Goal: Task Accomplishment & Management: Use online tool/utility

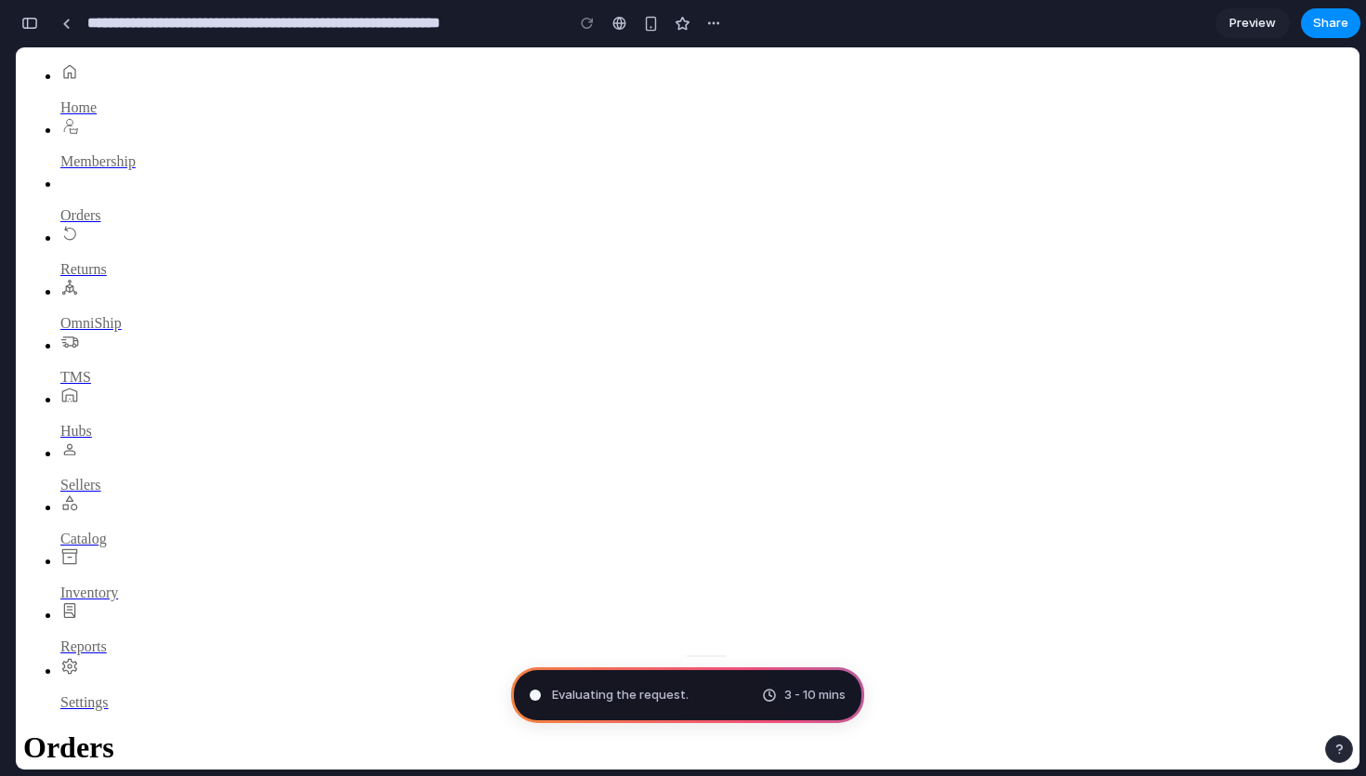
type input "**********"
click at [1265, 34] on link "Preview" at bounding box center [1253, 23] width 74 height 30
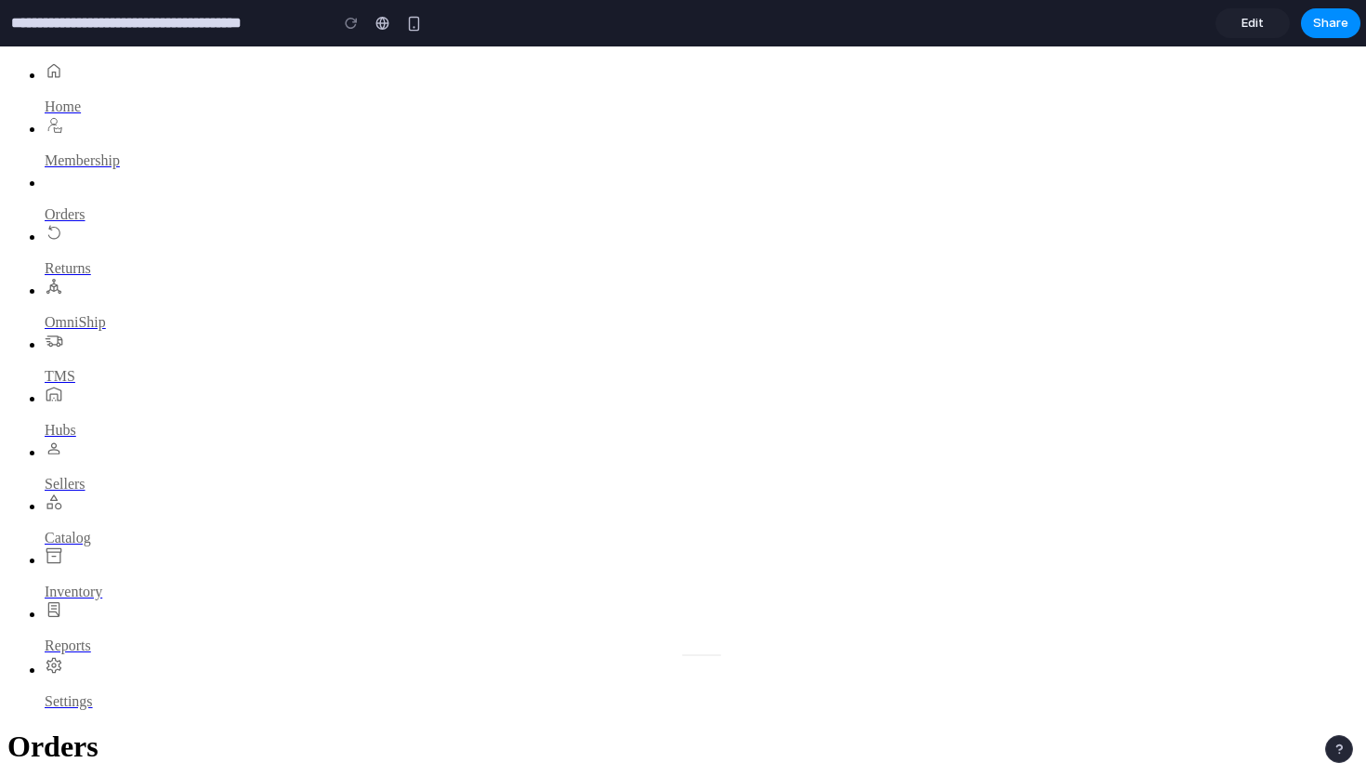
click at [1265, 28] on link "Edit" at bounding box center [1253, 23] width 74 height 30
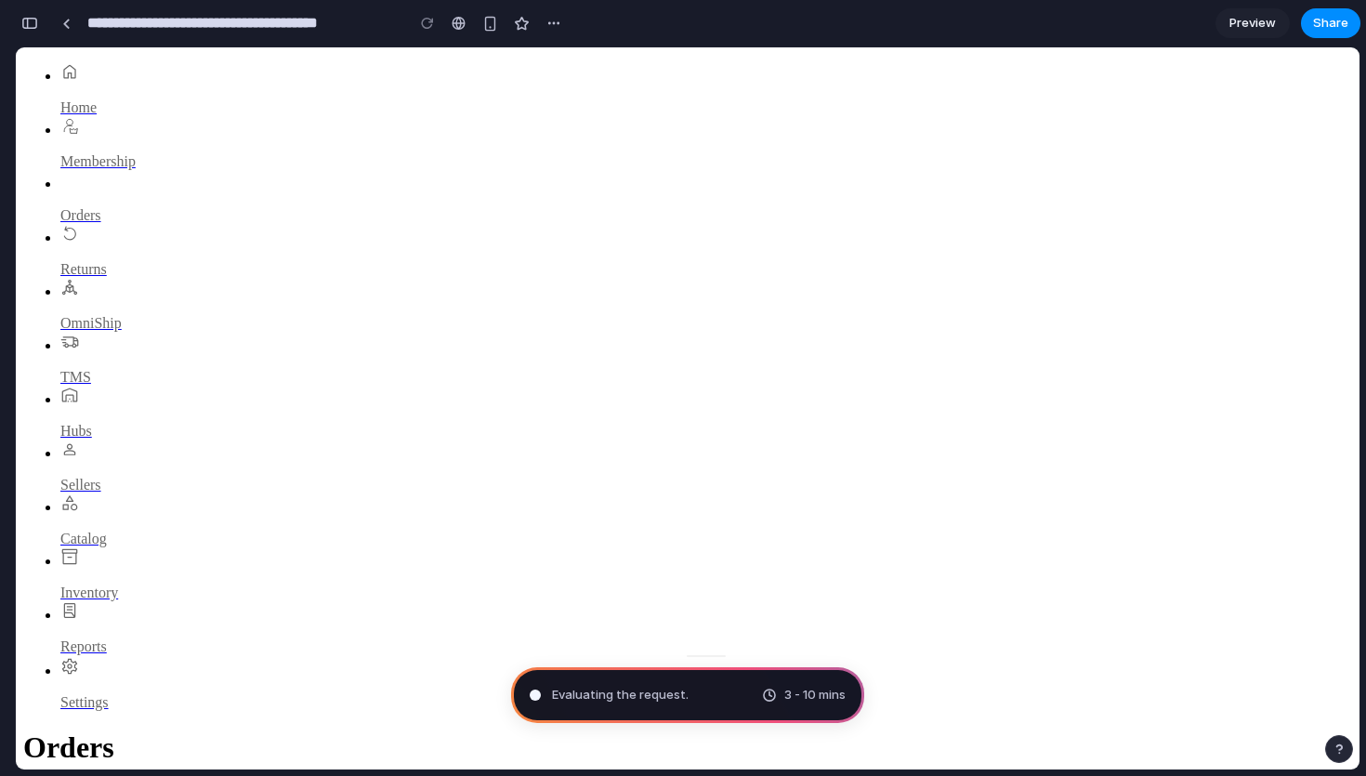
scroll to position [812, 0]
click at [1249, 23] on span "Preview" at bounding box center [1253, 23] width 46 height 19
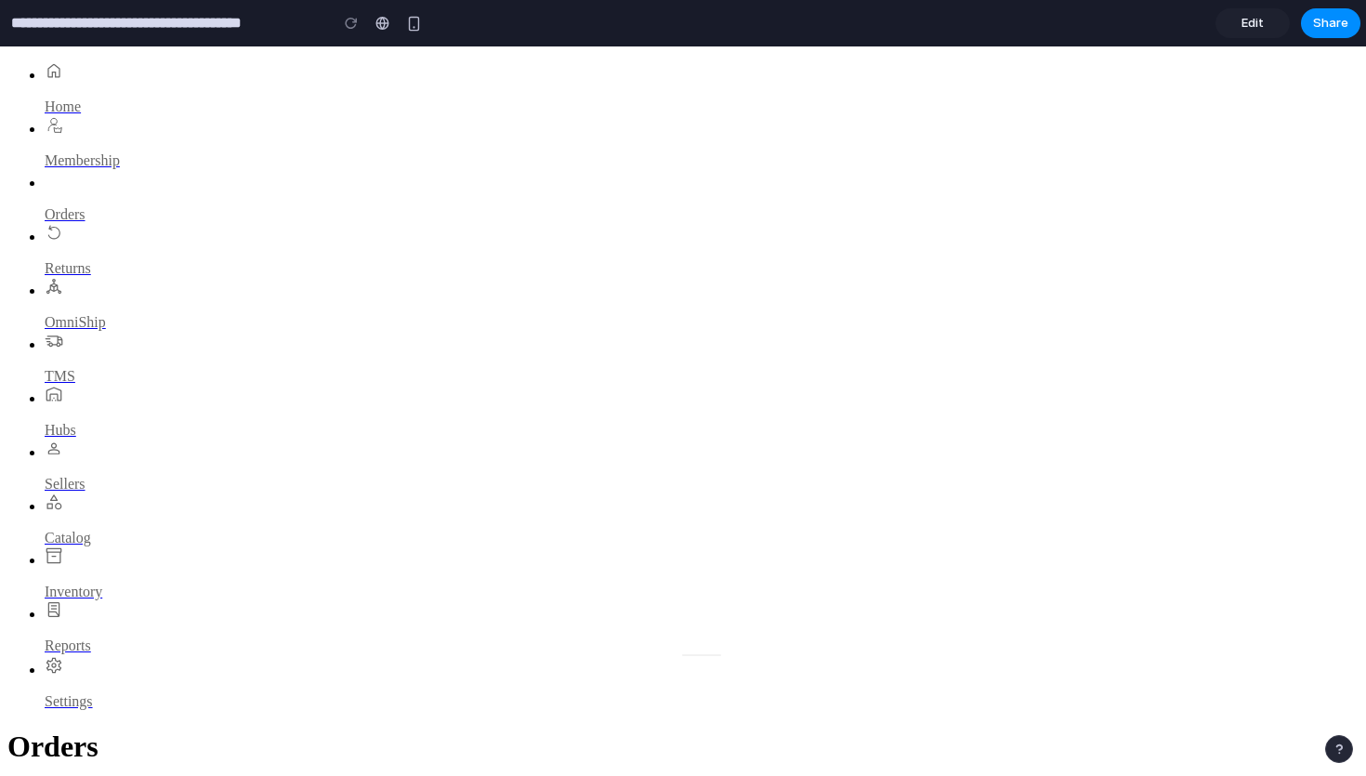
click at [378, 25] on div at bounding box center [383, 23] width 14 height 15
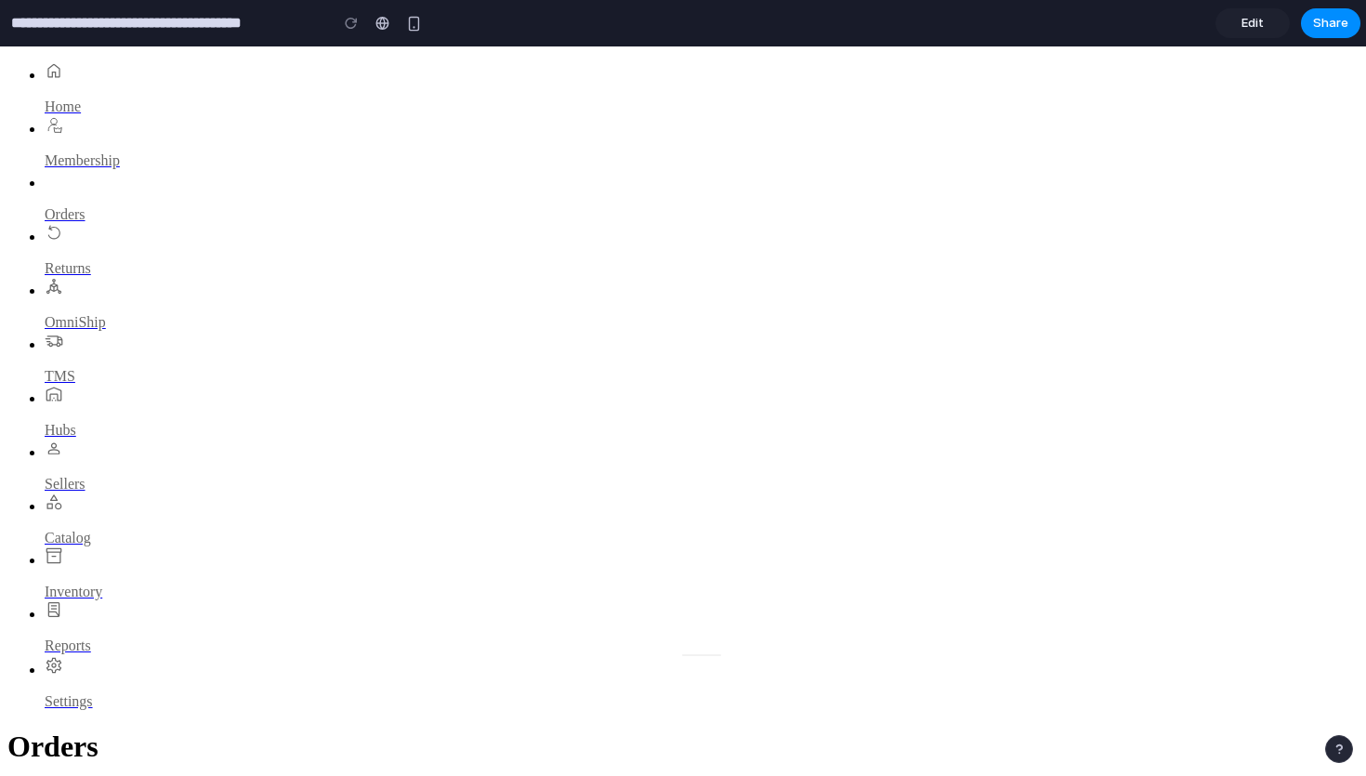
click at [1280, 32] on link "Edit" at bounding box center [1253, 23] width 74 height 30
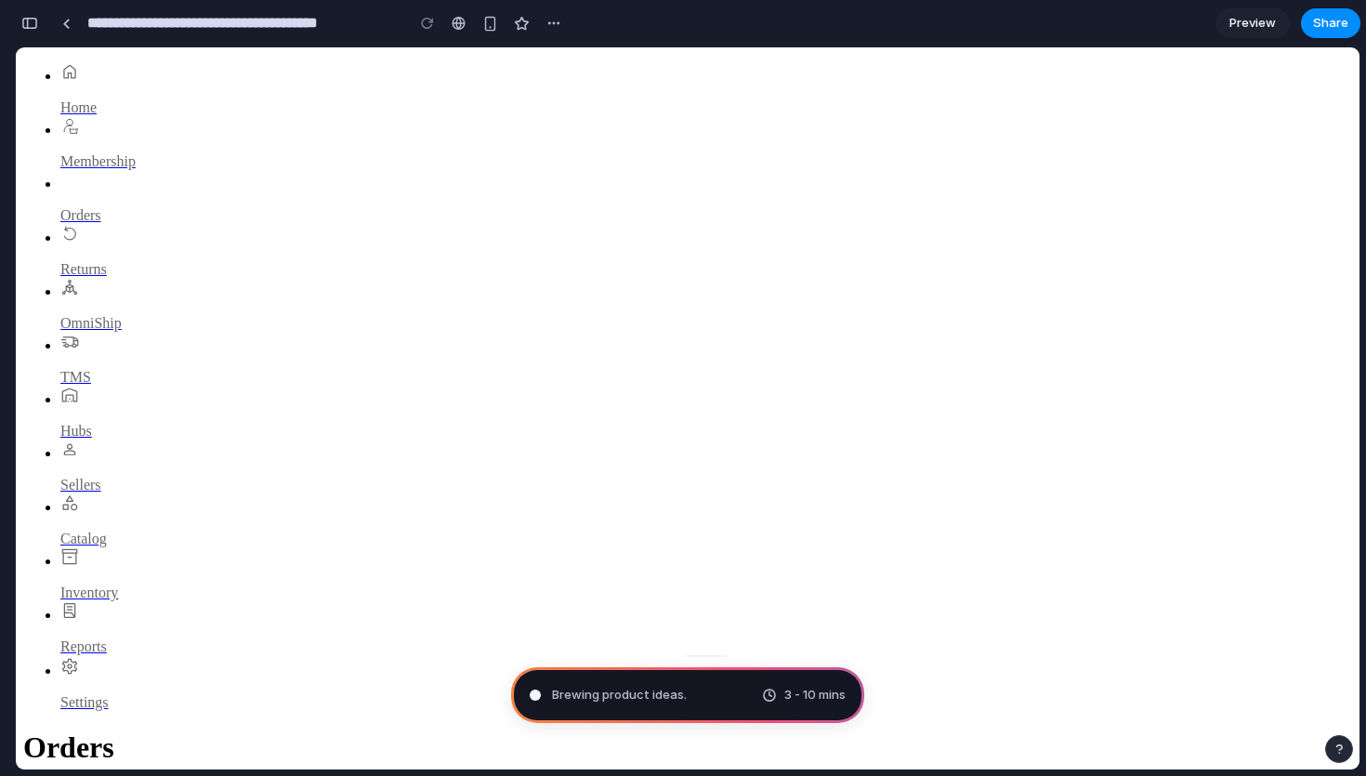
click at [626, 692] on span "Brewing product ideas ." at bounding box center [619, 695] width 135 height 19
click at [626, 692] on span "Brewing product ideas .." at bounding box center [621, 695] width 138 height 19
click at [626, 692] on span "Brewing product ideas ..." at bounding box center [622, 695] width 140 height 19
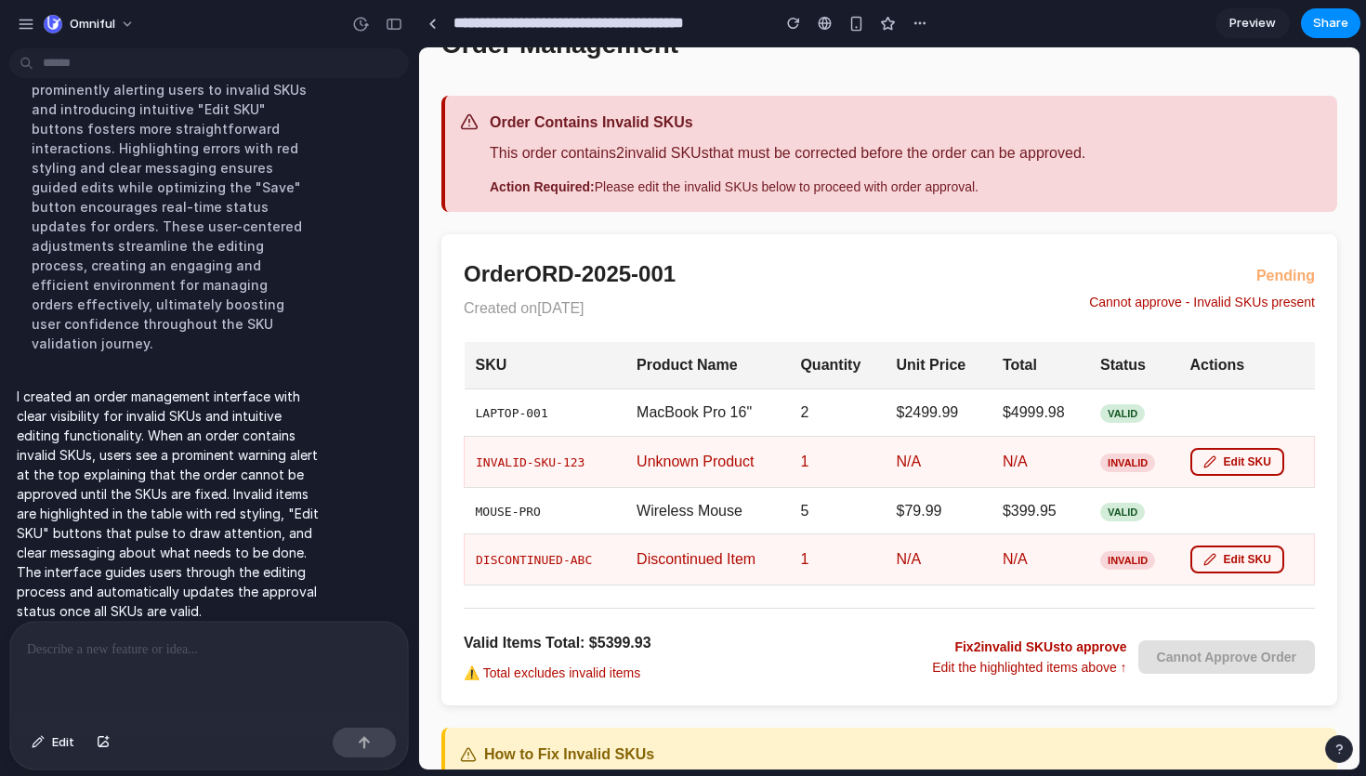
scroll to position [49, 0]
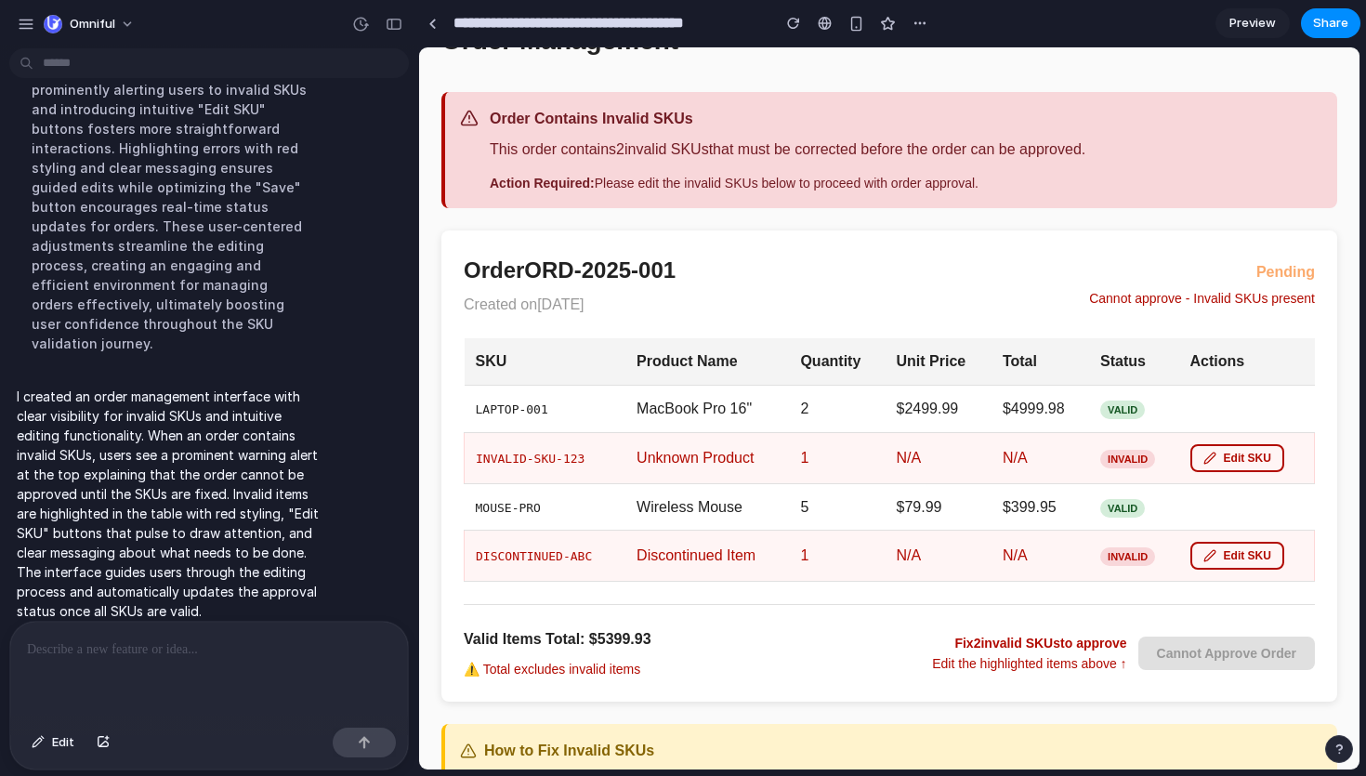
click at [1138, 470] on td "Invalid" at bounding box center [1133, 457] width 89 height 51
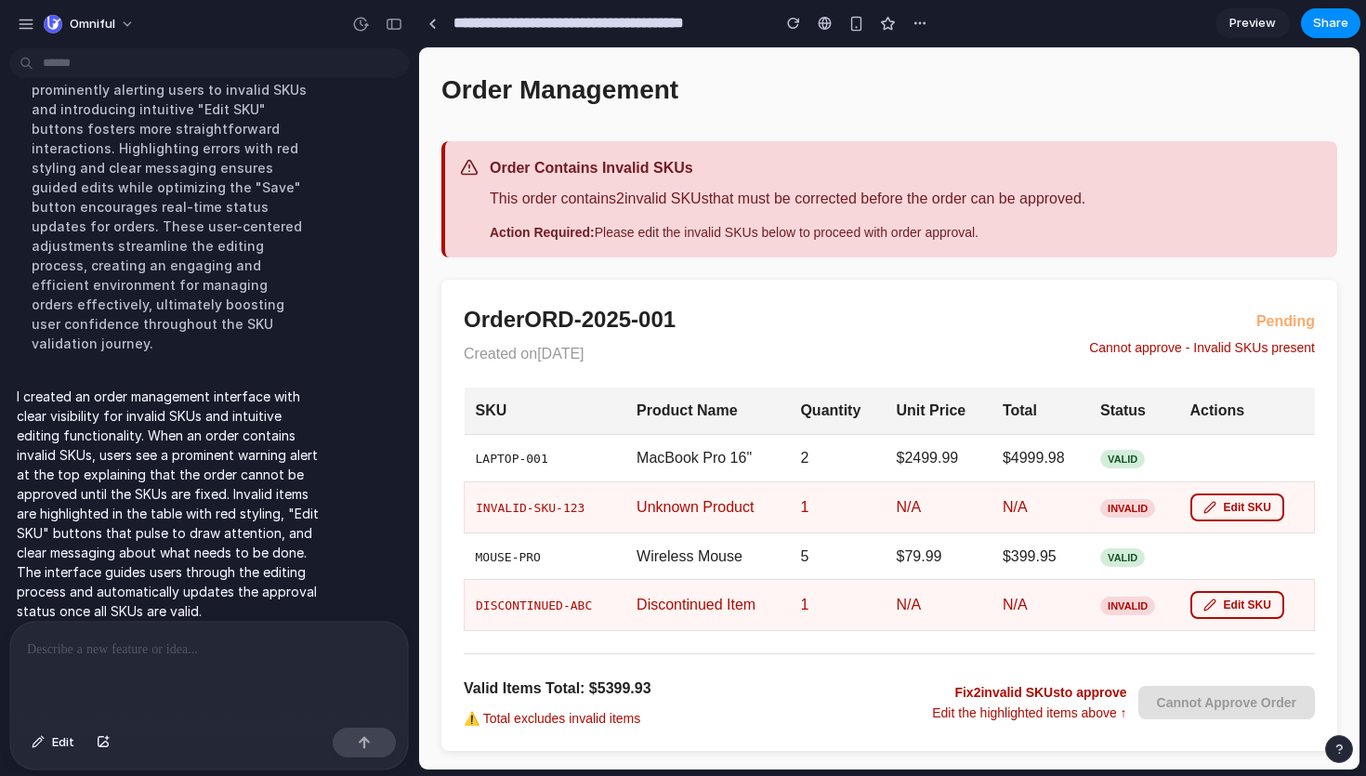
click at [565, 313] on h2 "Order ORD-2025-001" at bounding box center [570, 319] width 212 height 35
